Goal: Information Seeking & Learning: Learn about a topic

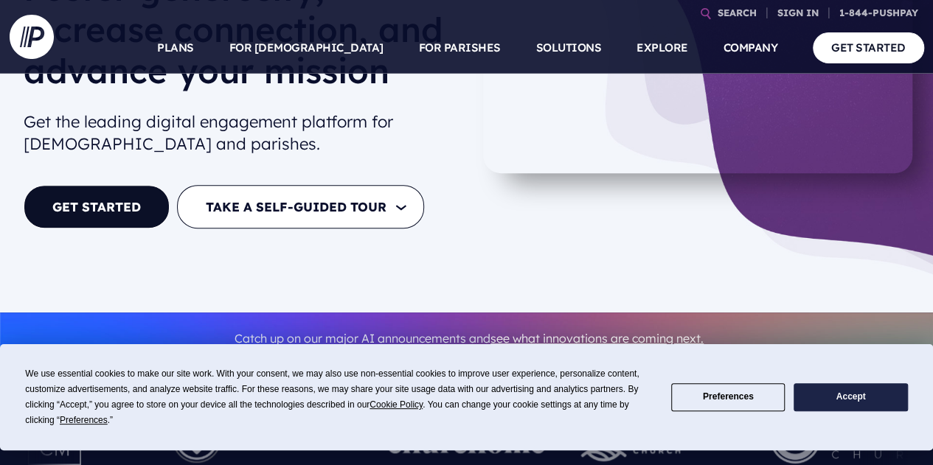
scroll to position [190, 0]
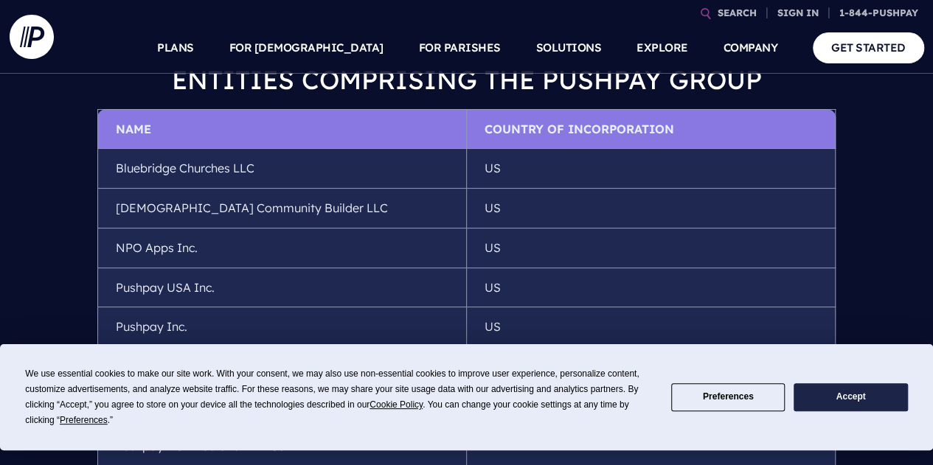
scroll to position [111, 0]
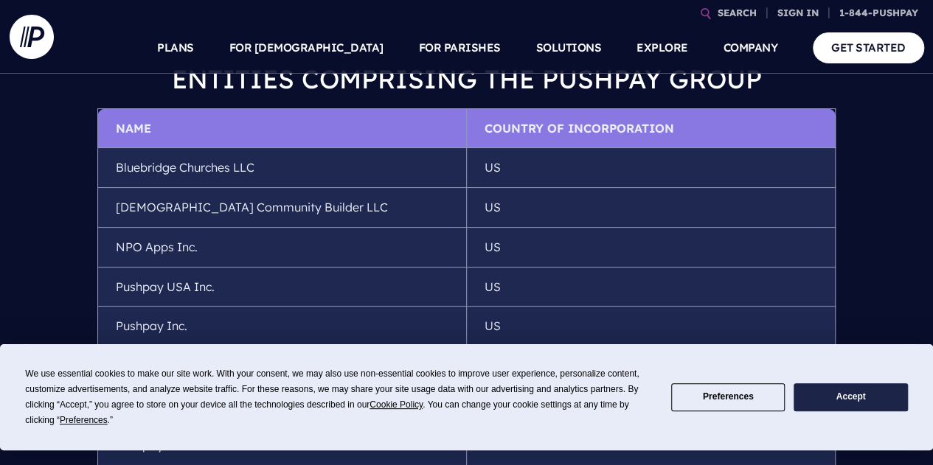
click at [818, 383] on div "We use essential cookies to make our site work. With your consent, we may also …" at bounding box center [466, 397] width 882 height 62
click at [827, 406] on button "Accept" at bounding box center [850, 397] width 114 height 29
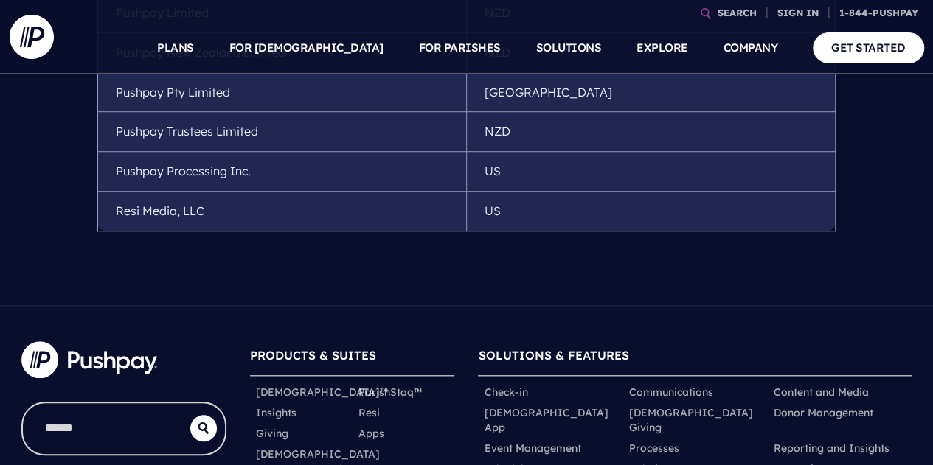
scroll to position [855, 0]
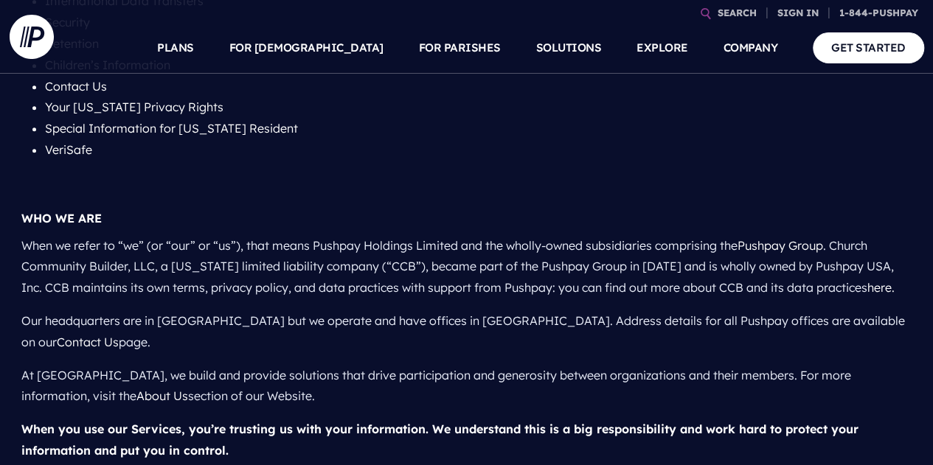
scroll to position [5335, 0]
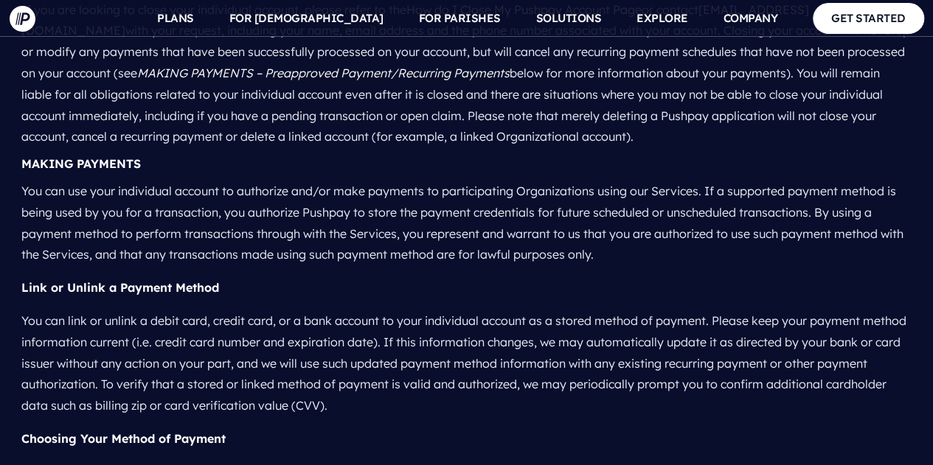
scroll to position [2154, 0]
